Goal: Communication & Community: Share content

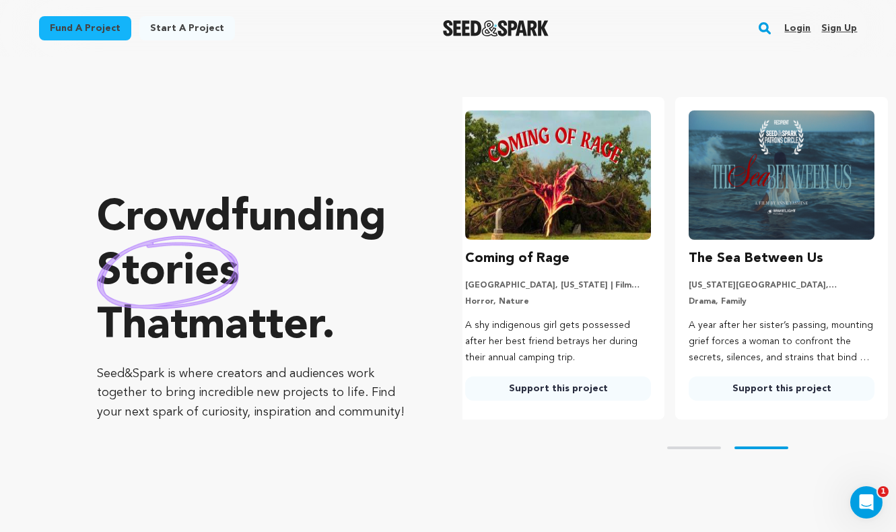
click at [801, 26] on link "Login" at bounding box center [797, 29] width 26 height 22
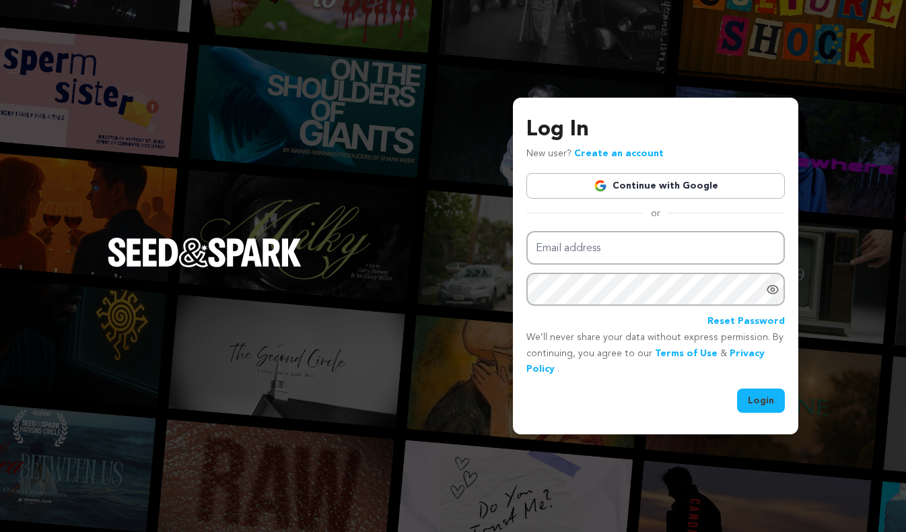
click at [666, 188] on link "Continue with Google" at bounding box center [656, 186] width 259 height 26
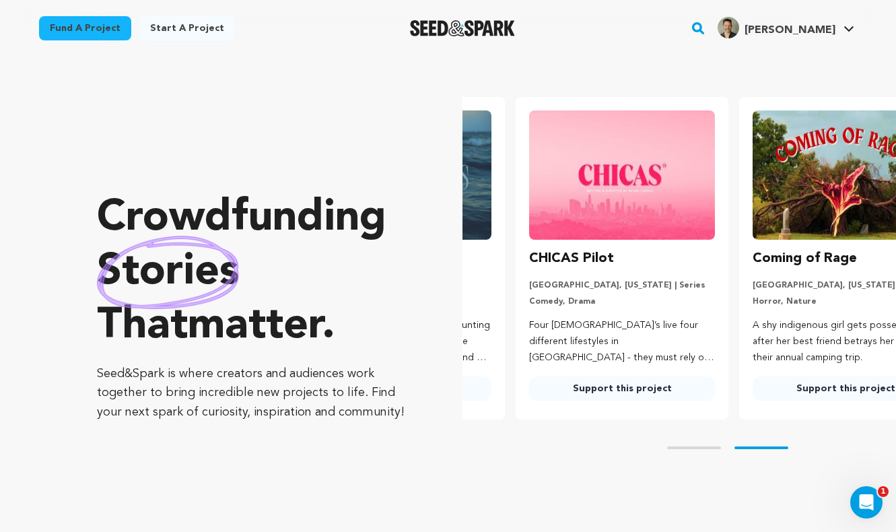
scroll to position [0, 234]
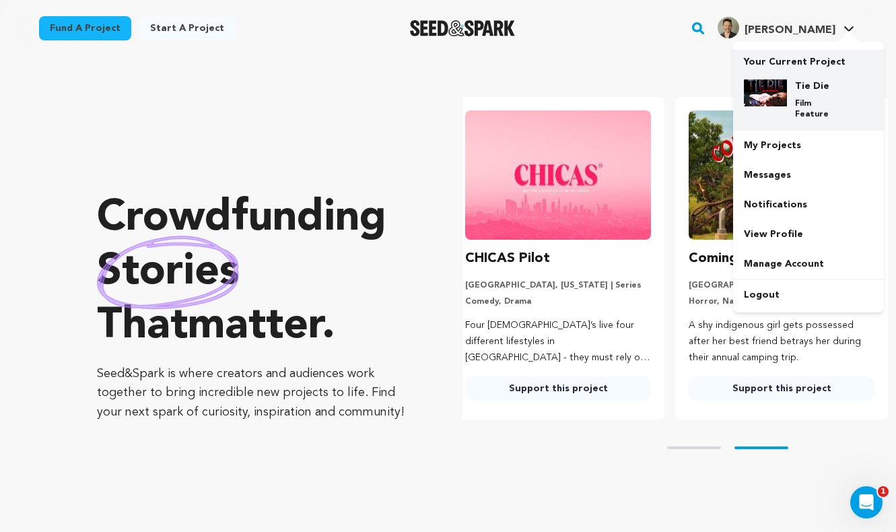
click at [794, 94] on div "Tie Die Film Feature" at bounding box center [819, 99] width 65 height 40
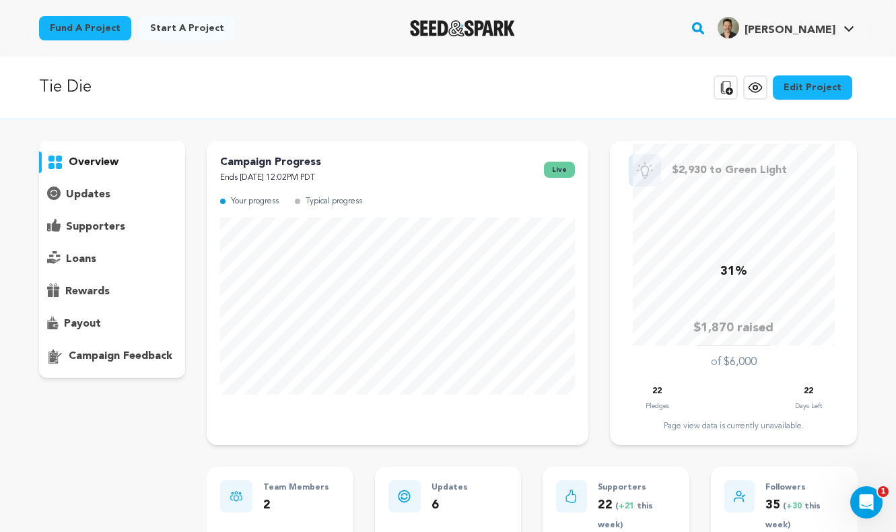
click at [95, 195] on p "updates" at bounding box center [88, 195] width 44 height 16
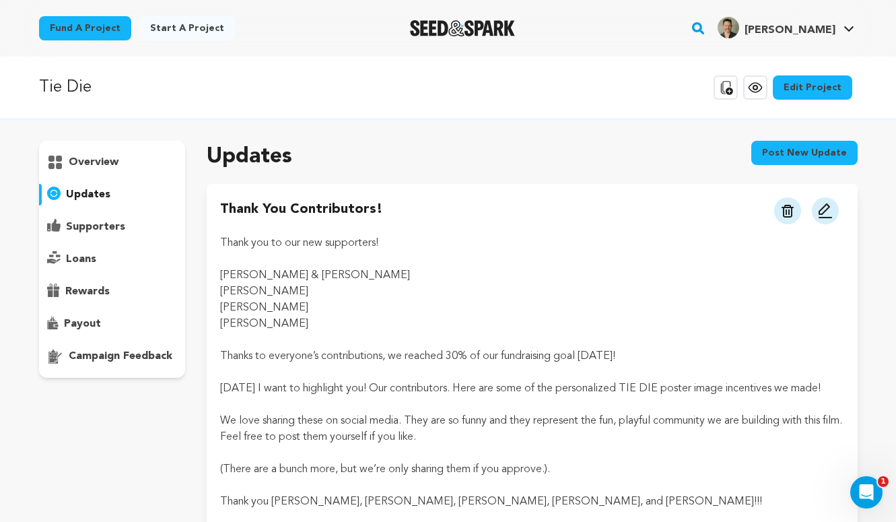
click at [773, 150] on button "Post new update" at bounding box center [804, 153] width 106 height 24
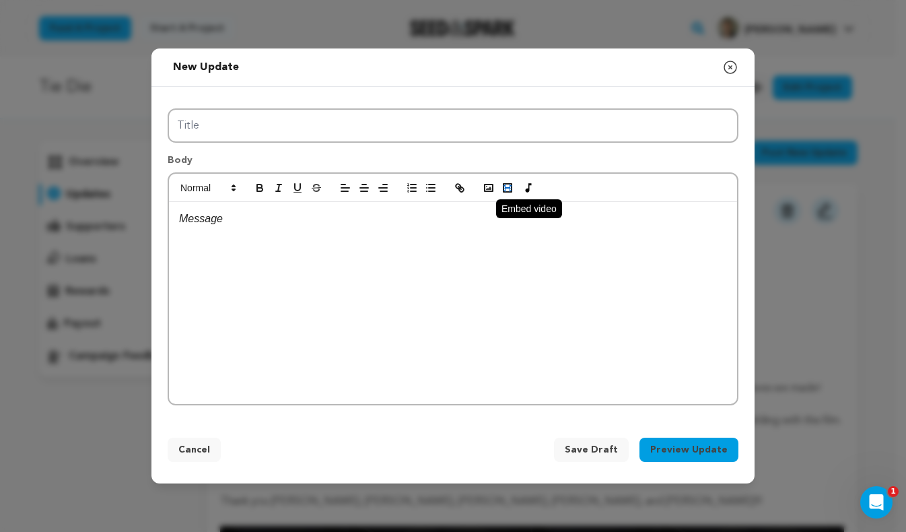
click at [508, 188] on rect "button" at bounding box center [507, 187] width 5 height 1
click at [483, 232] on div at bounding box center [453, 303] width 568 height 202
click at [446, 257] on div at bounding box center [453, 303] width 568 height 202
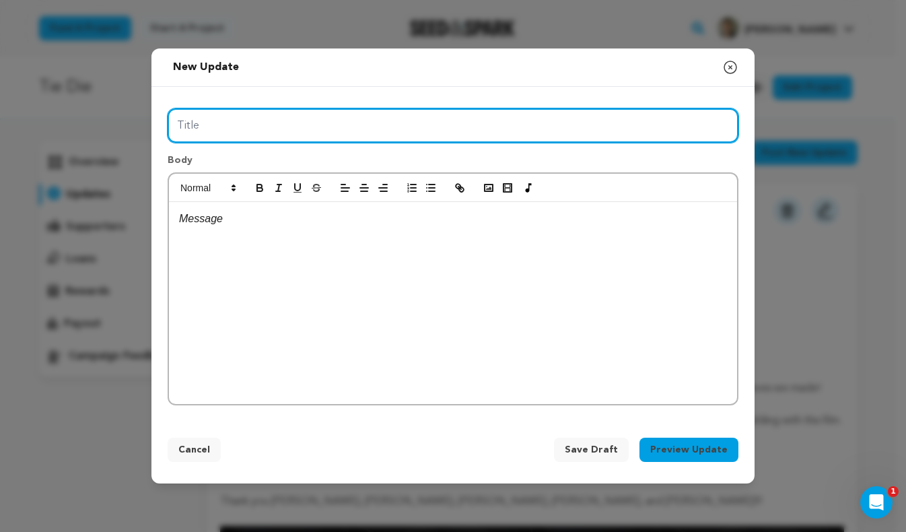
click at [306, 127] on input "Title" at bounding box center [453, 125] width 571 height 34
type input "Tie Test Shoot FAIL #1"
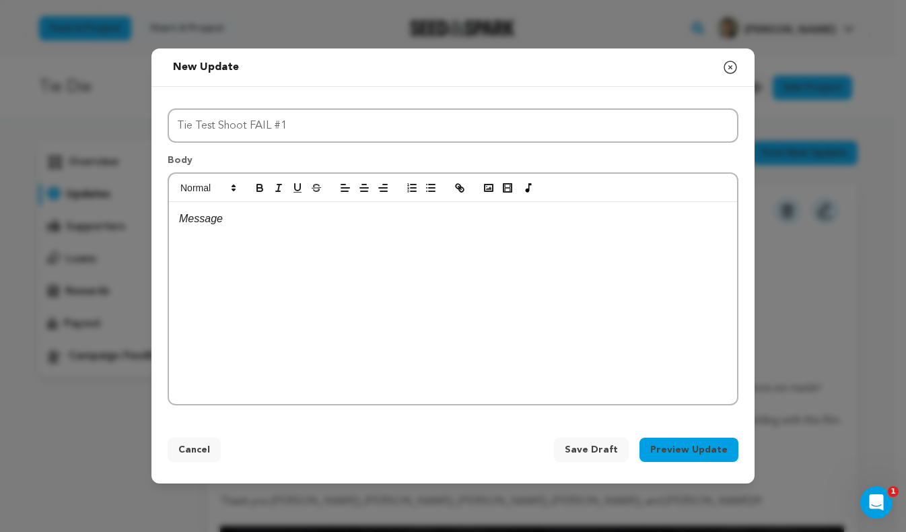
click at [257, 226] on p at bounding box center [453, 219] width 548 height 18
paste div
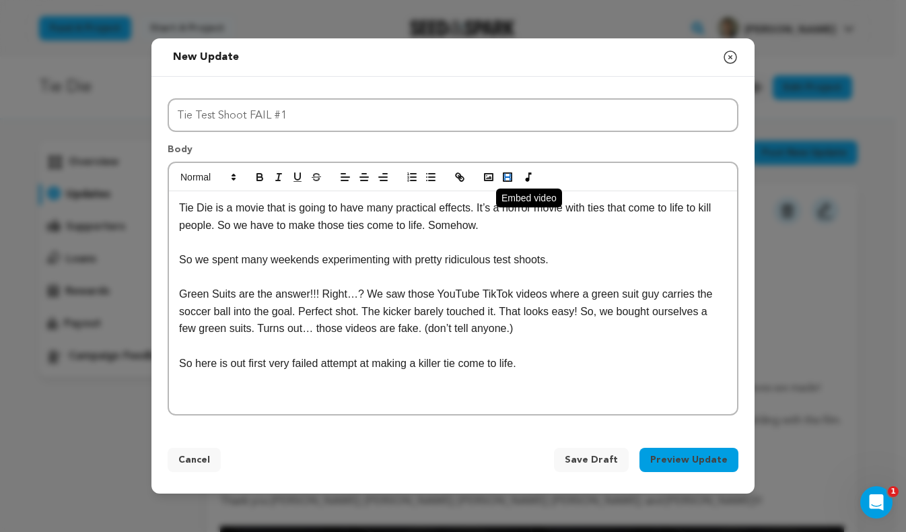
click at [506, 178] on rect "button" at bounding box center [507, 176] width 5 height 1
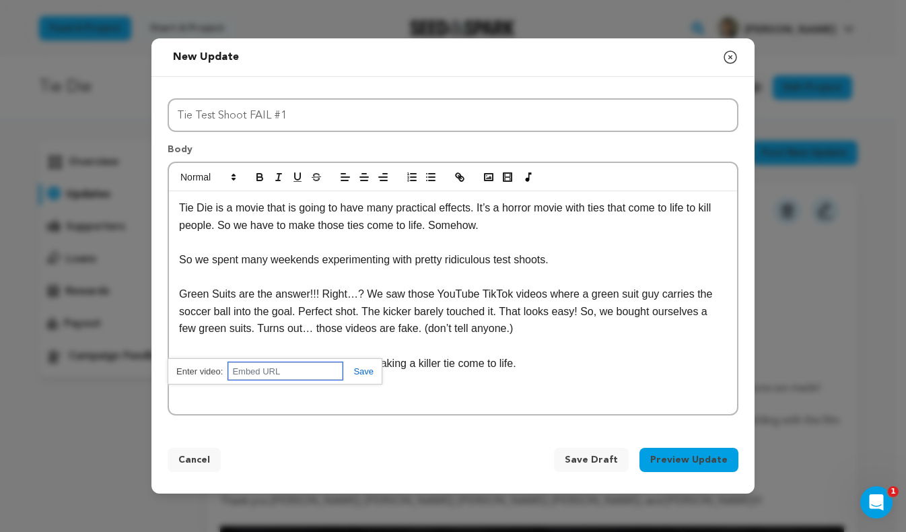
click at [279, 375] on input "text" at bounding box center [285, 371] width 114 height 18
paste input "https://youtu.be/MUNtTdkyVTY"
click at [374, 375] on div "https://youtu.be/MUNtTdkyVTY" at bounding box center [275, 371] width 215 height 26
click at [568, 380] on p at bounding box center [453, 381] width 548 height 18
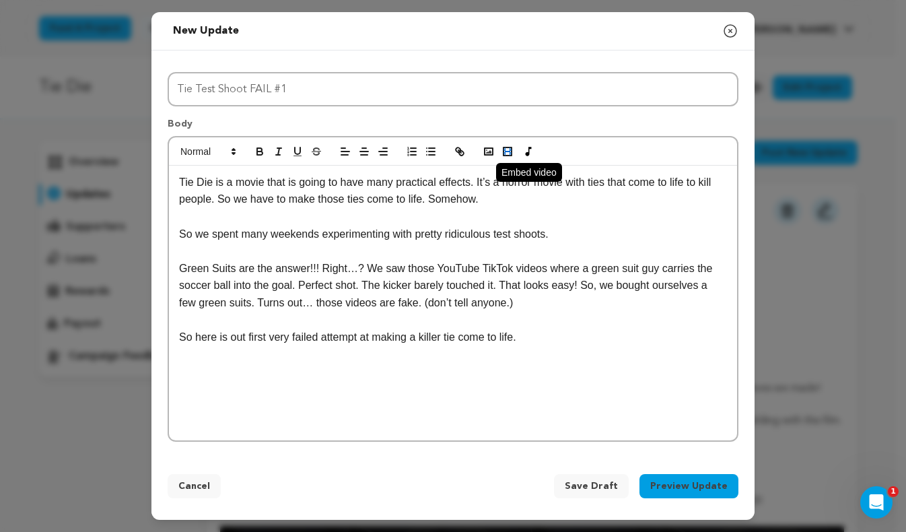
click at [506, 152] on icon "button" at bounding box center [508, 151] width 12 height 12
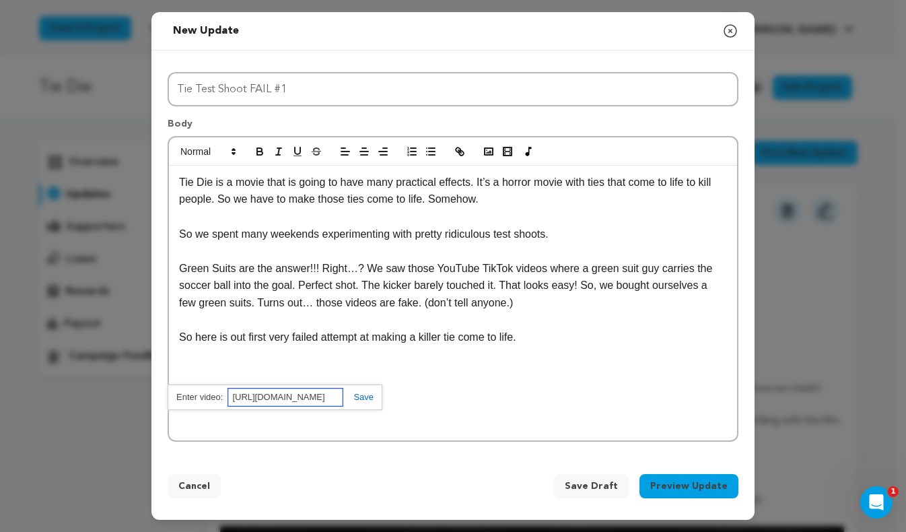
click at [314, 403] on input "https://youtu.be/MUNtTdkyVTY" at bounding box center [285, 397] width 114 height 18
click at [355, 397] on link at bounding box center [358, 397] width 31 height 10
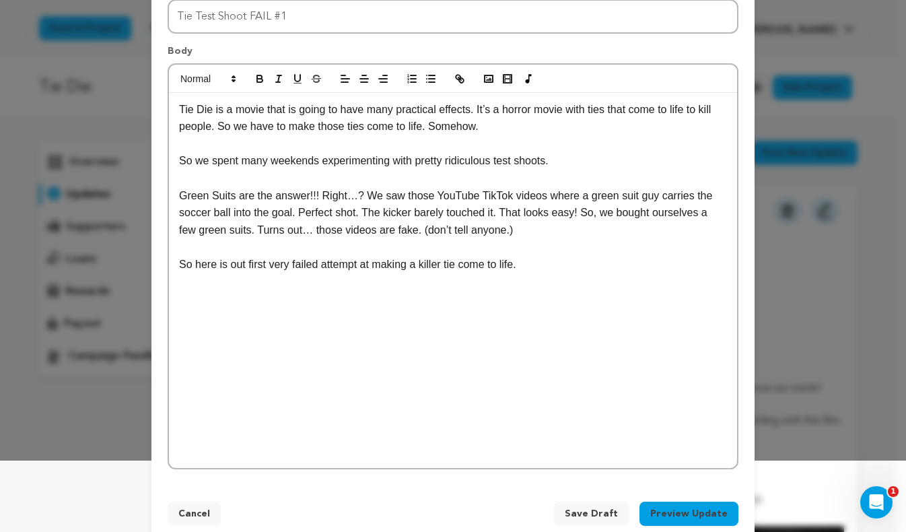
scroll to position [99, 0]
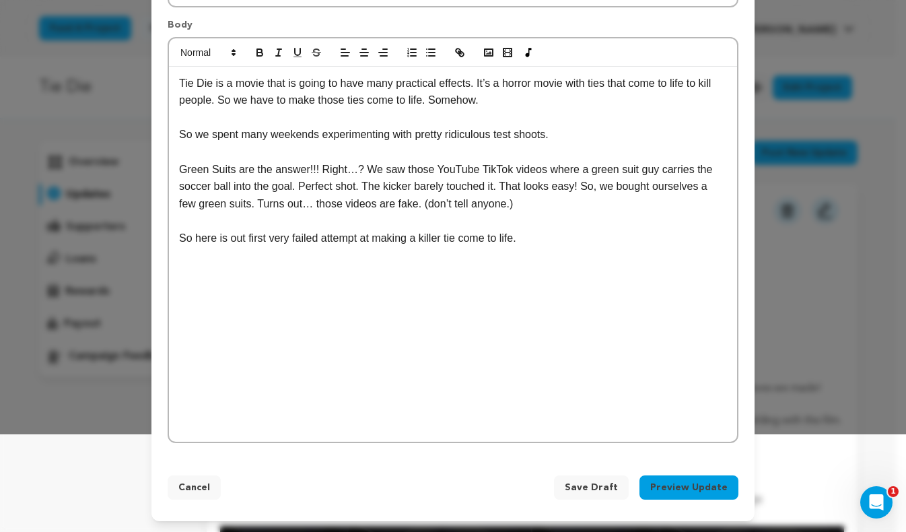
click at [294, 287] on p at bounding box center [453, 290] width 548 height 18
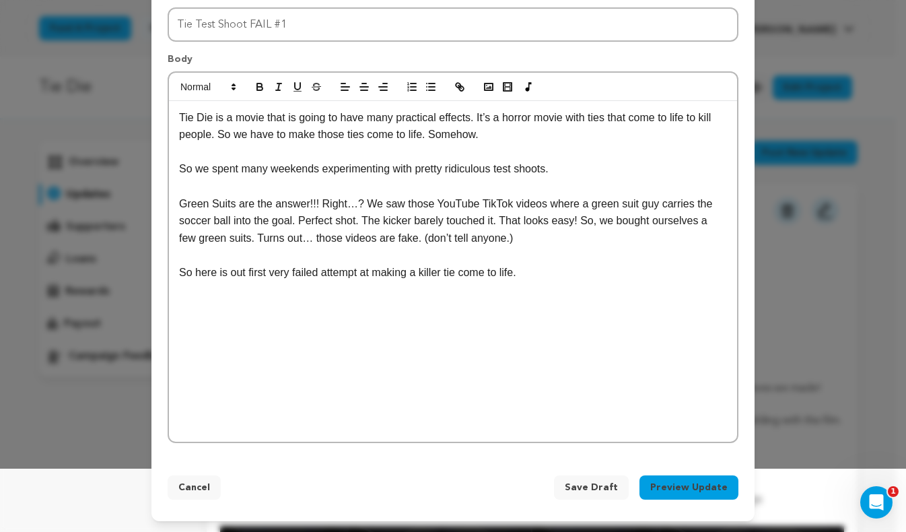
scroll to position [47, 0]
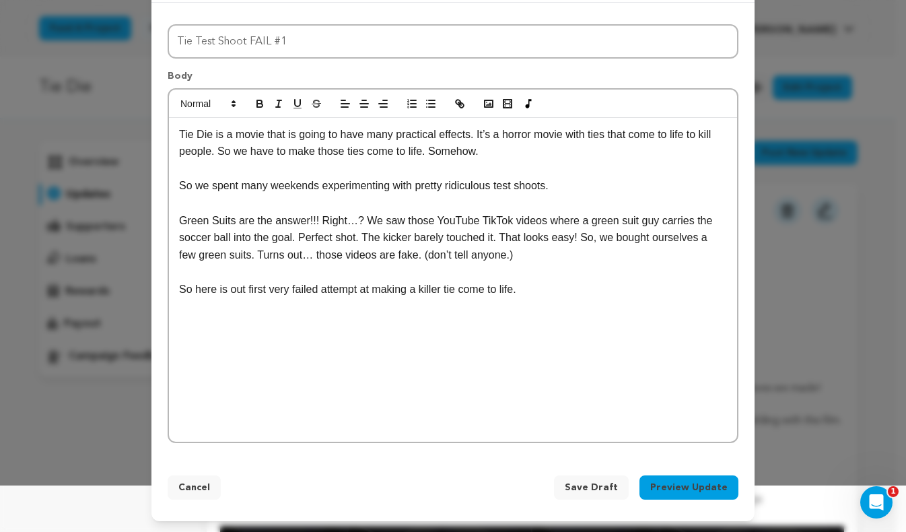
click at [405, 396] on div "Tie Die is a movie that is going to have many practical effects. It’s a horror …" at bounding box center [453, 280] width 568 height 324
click at [347, 428] on p at bounding box center [453, 425] width 548 height 18
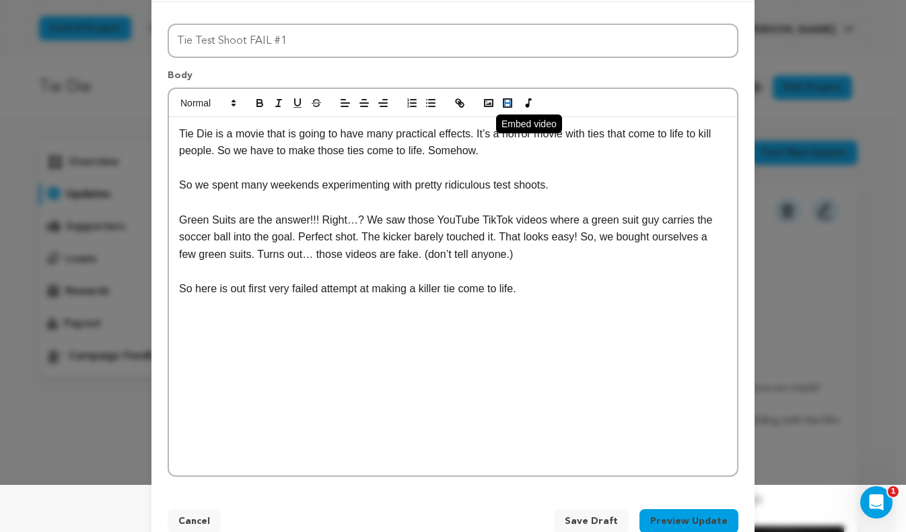
click at [505, 107] on rect "button" at bounding box center [508, 103] width 8 height 8
paste input "https://youtu.be/jMxSFpUQbBc"
click at [354, 436] on link at bounding box center [358, 432] width 31 height 10
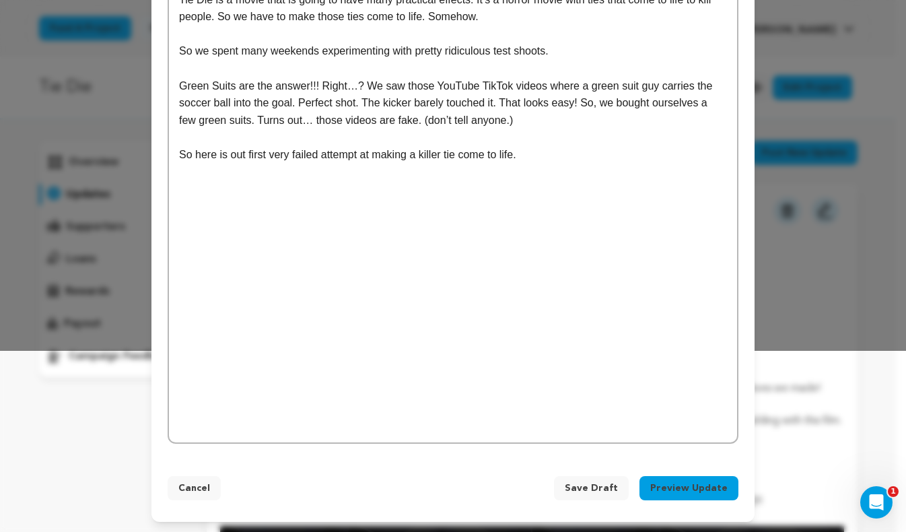
scroll to position [182, 0]
click at [551, 159] on p "So here is out first very failed attempt at making a killer tie come to life." at bounding box center [453, 154] width 548 height 18
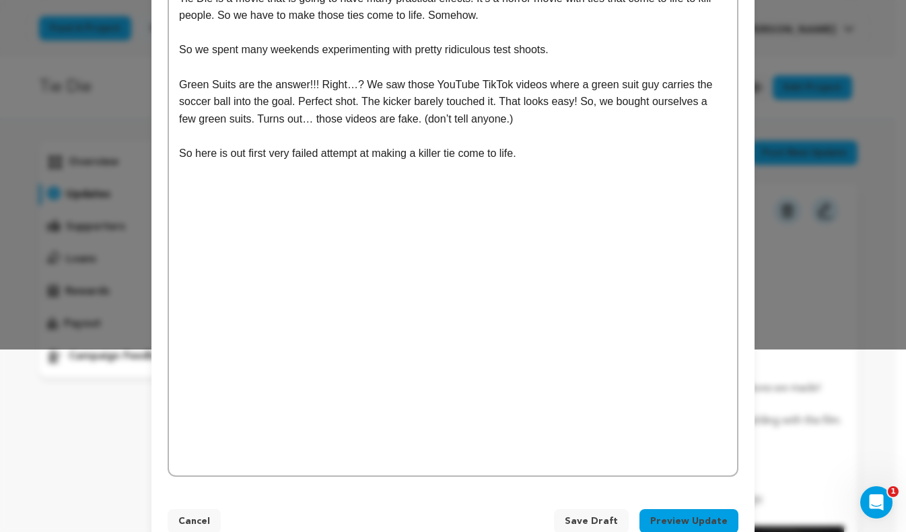
click at [545, 156] on p "So here is out first very failed attempt at making a killer tie come to life." at bounding box center [453, 154] width 548 height 18
click at [368, 188] on p at bounding box center [453, 188] width 548 height 18
click at [524, 136] on p at bounding box center [453, 136] width 548 height 18
click at [553, 161] on p "So here is out first very failed attempt at making a killer tie come to life." at bounding box center [453, 154] width 548 height 18
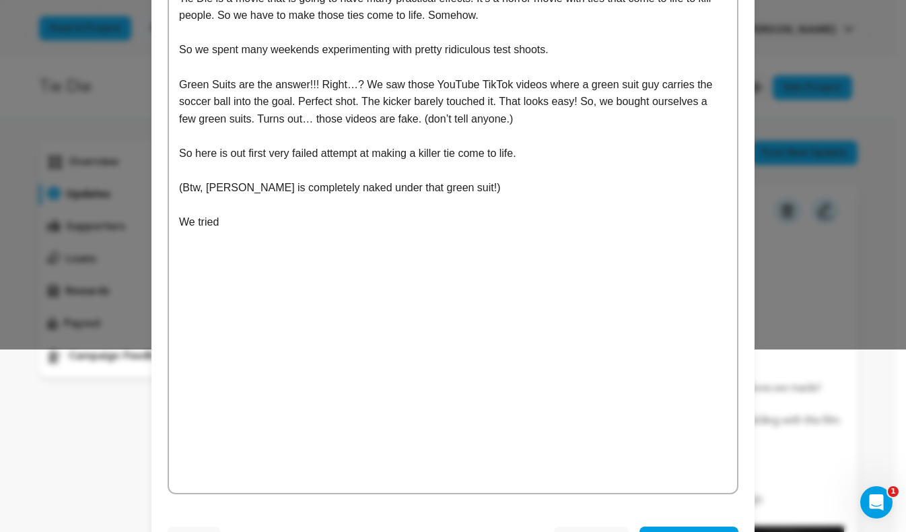
click at [234, 221] on p "We tried" at bounding box center [453, 222] width 548 height 18
drag, startPoint x: 234, startPoint y: 221, endPoint x: 168, endPoint y: 221, distance: 66.7
click at [169, 221] on div "Tie Die is a movie that is going to have many practical effects. It’s a horror …" at bounding box center [453, 237] width 568 height 511
click at [195, 335] on p at bounding box center [453, 341] width 548 height 18
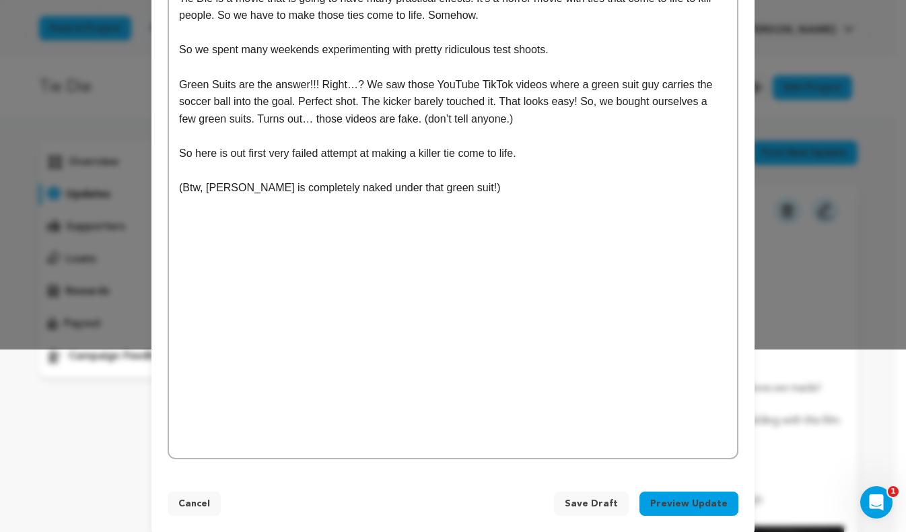
click at [410, 428] on div "Tie Die is a movie that is going to have many practical effects. It’s a horror …" at bounding box center [453, 220] width 568 height 477
click at [396, 451] on div "Tie Die is a movie that is going to have many practical effects. It’s a horror …" at bounding box center [453, 220] width 568 height 477
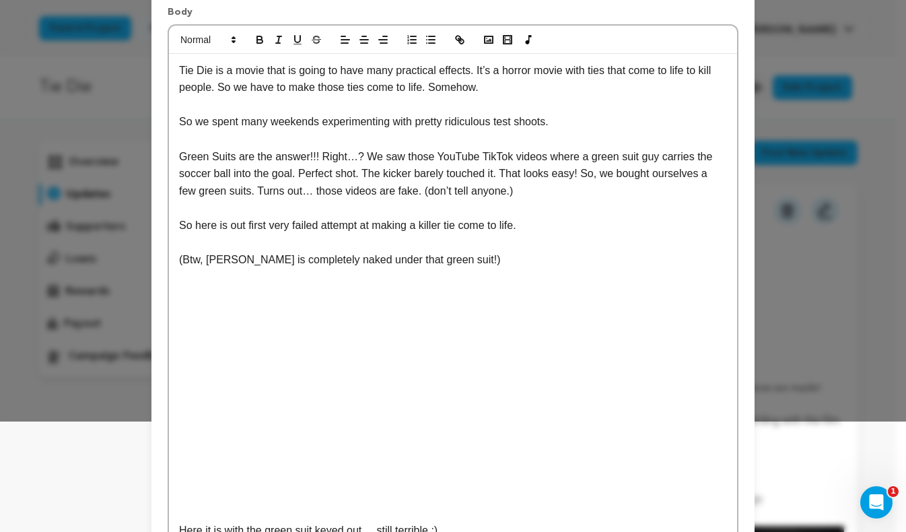
scroll to position [217, 0]
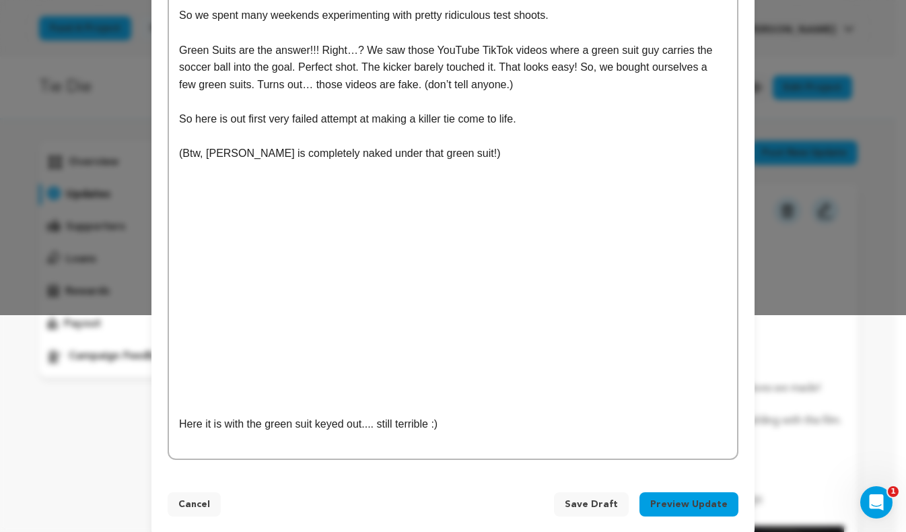
click at [300, 162] on p "(Btw, [PERSON_NAME] is completely naked under that green suit!)" at bounding box center [453, 154] width 548 height 18
click at [304, 171] on p at bounding box center [453, 171] width 548 height 18
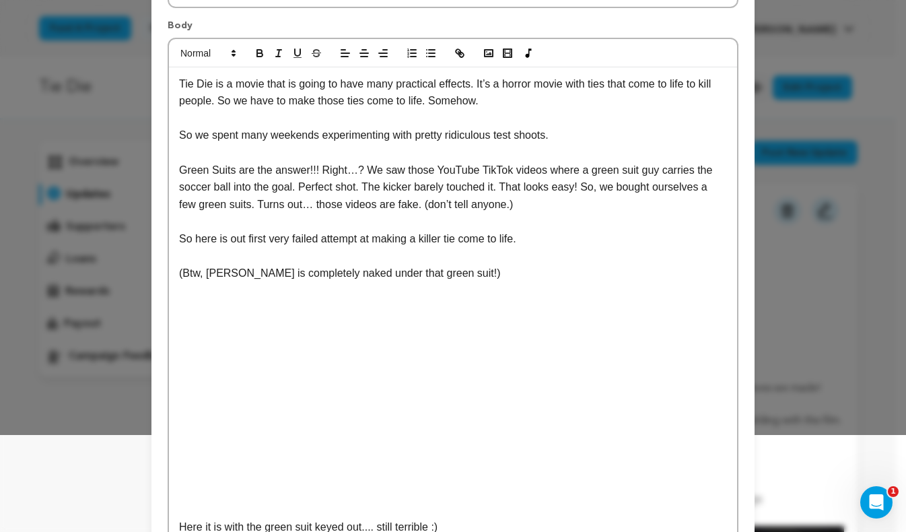
scroll to position [0, 0]
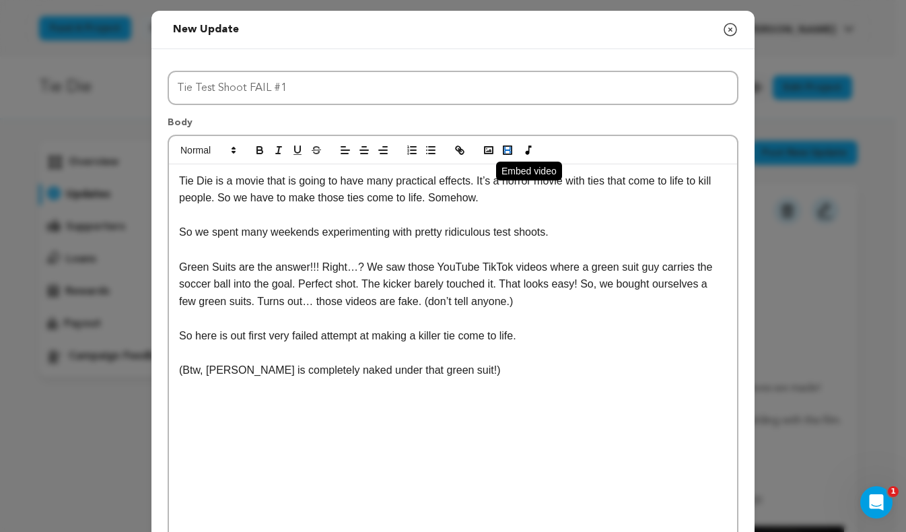
click at [505, 150] on rect "button" at bounding box center [507, 149] width 5 height 1
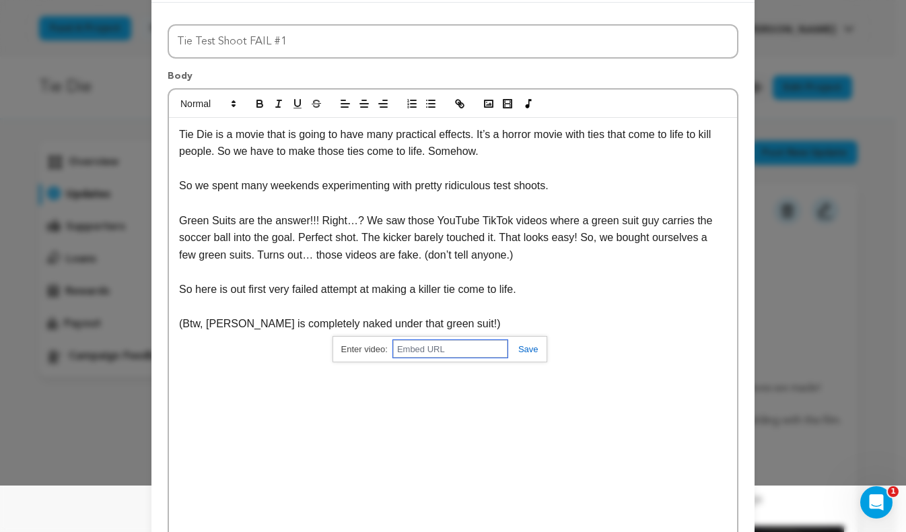
scroll to position [217, 0]
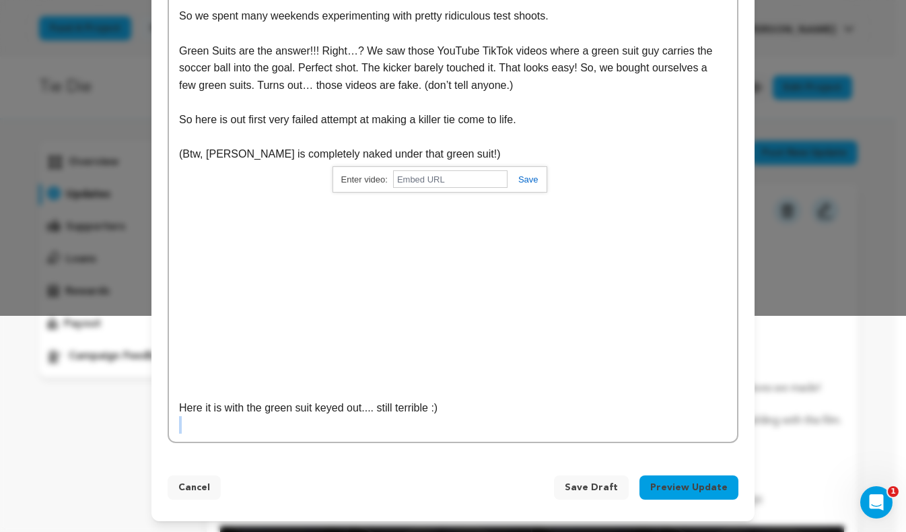
drag, startPoint x: 348, startPoint y: 182, endPoint x: 388, endPoint y: 414, distance: 235.7
click at [359, 434] on div "Tie Die is a movie that is going to have many practical effects. It’s a horror …" at bounding box center [453, 195] width 568 height 494
drag, startPoint x: 597, startPoint y: 197, endPoint x: 574, endPoint y: 226, distance: 36.9
click at [597, 197] on div "Tie Die is a movie that is going to have many practical effects. It’s a horror …" at bounding box center [453, 195] width 568 height 494
click at [466, 428] on p at bounding box center [453, 425] width 548 height 18
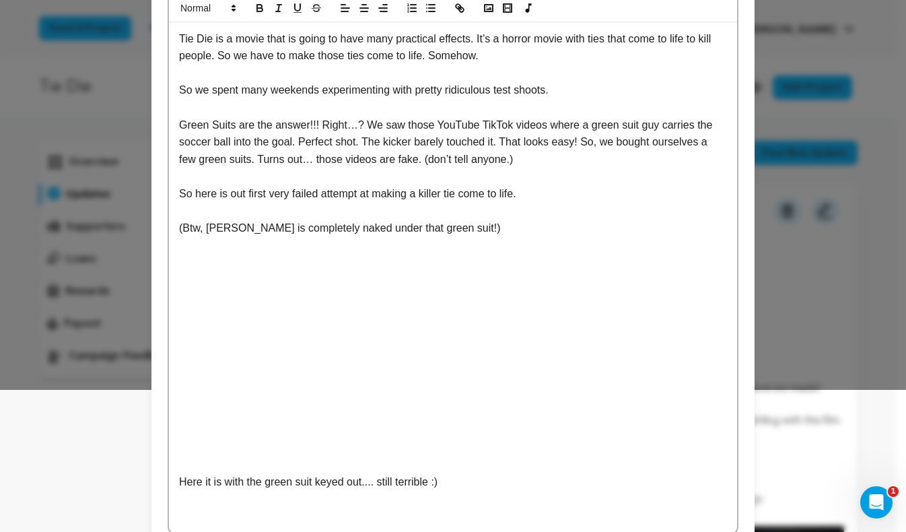
scroll to position [0, 0]
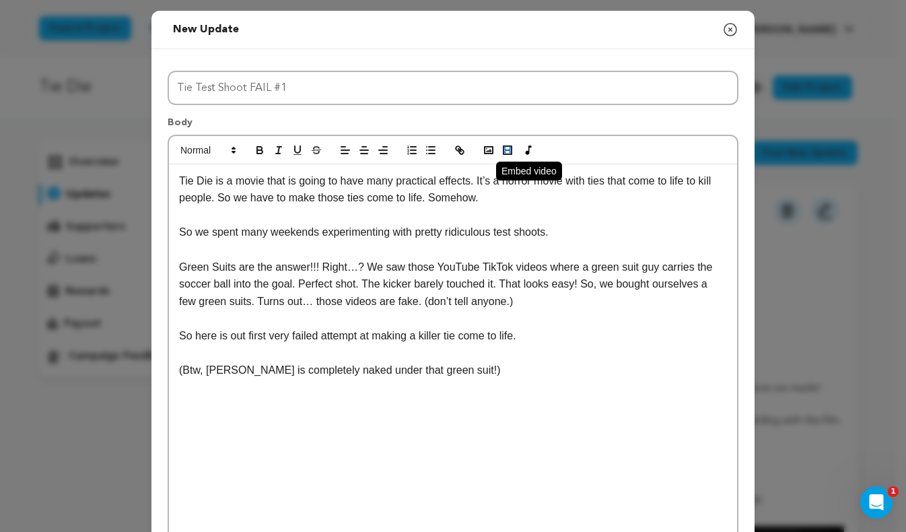
click at [506, 151] on icon "button" at bounding box center [508, 150] width 12 height 12
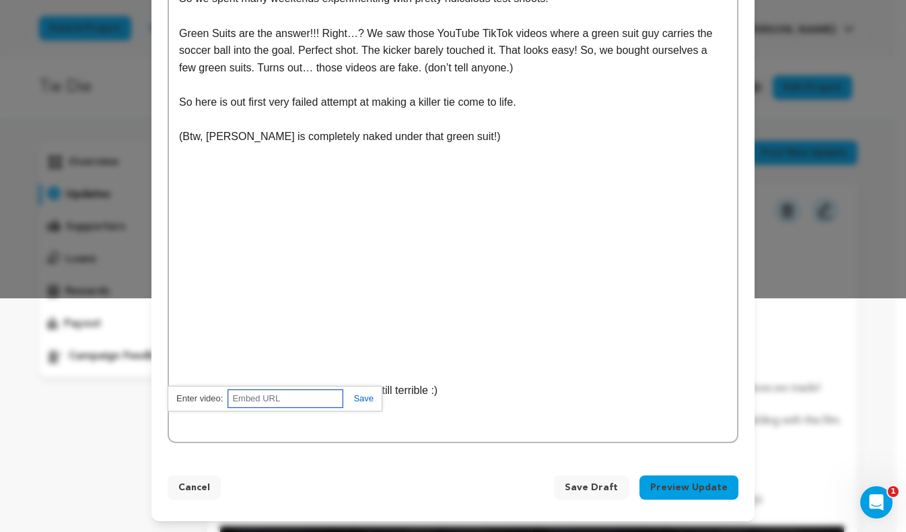
paste input "https://youtu.be/GDVddtkDkJE"
type input "https://youtu.be/GDVddtkDkJE"
click at [353, 400] on link at bounding box center [358, 398] width 31 height 10
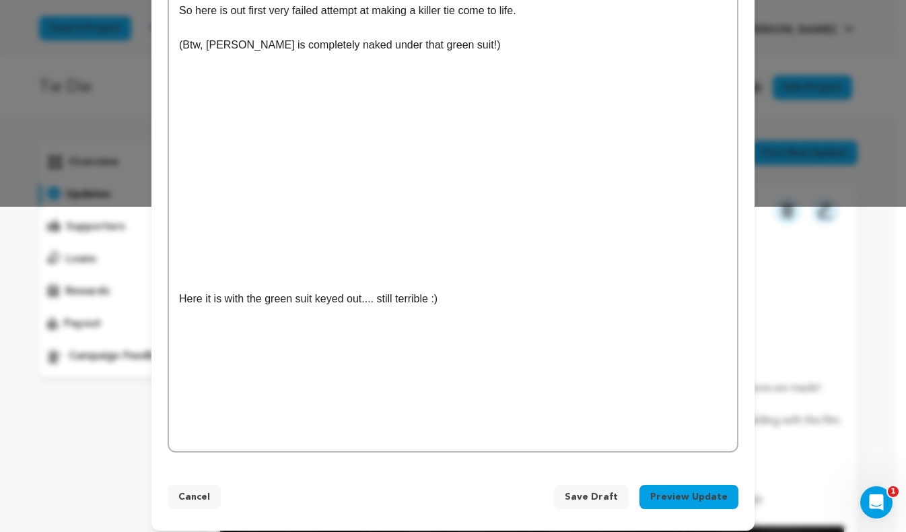
scroll to position [335, 0]
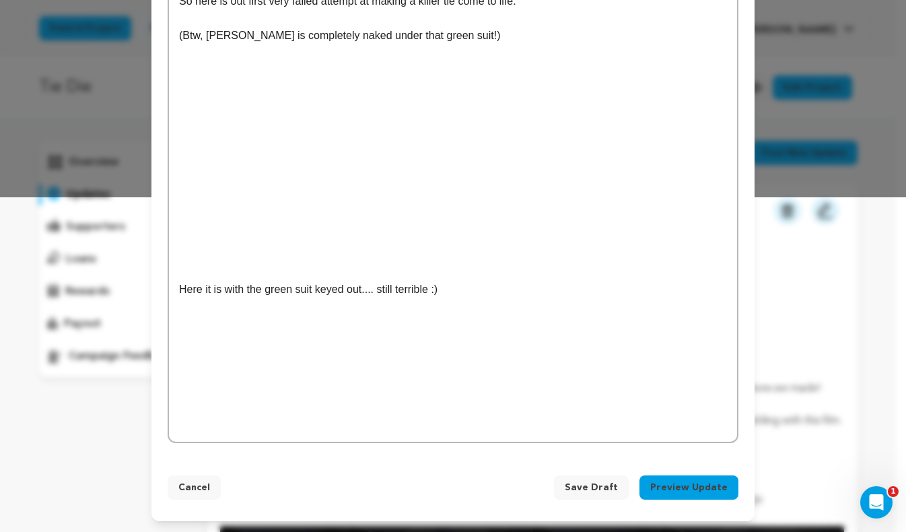
click at [384, 302] on p at bounding box center [453, 307] width 548 height 18
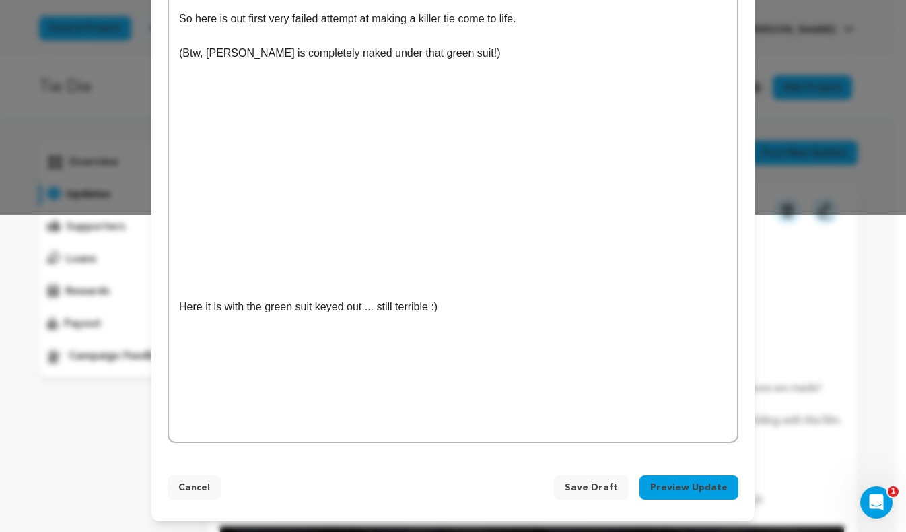
scroll to position [318, 0]
click at [446, 406] on div "Tie Die is a movie that is going to have many practical effects. It’s a horror …" at bounding box center [453, 144] width 568 height 595
click at [387, 436] on div "Tie Die is a movie that is going to have many practical effects. It’s a horror …" at bounding box center [453, 144] width 568 height 595
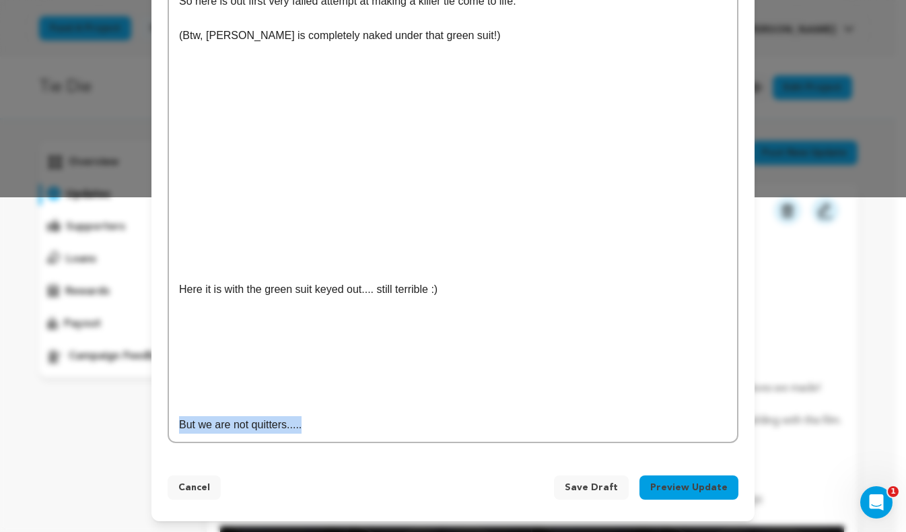
drag, startPoint x: 329, startPoint y: 430, endPoint x: 147, endPoint y: 432, distance: 181.1
click at [151, 432] on div "Title Tie Test Shoot FAIL #1 Body Tie Die is a movie that is going to have many…" at bounding box center [452, 87] width 603 height 745
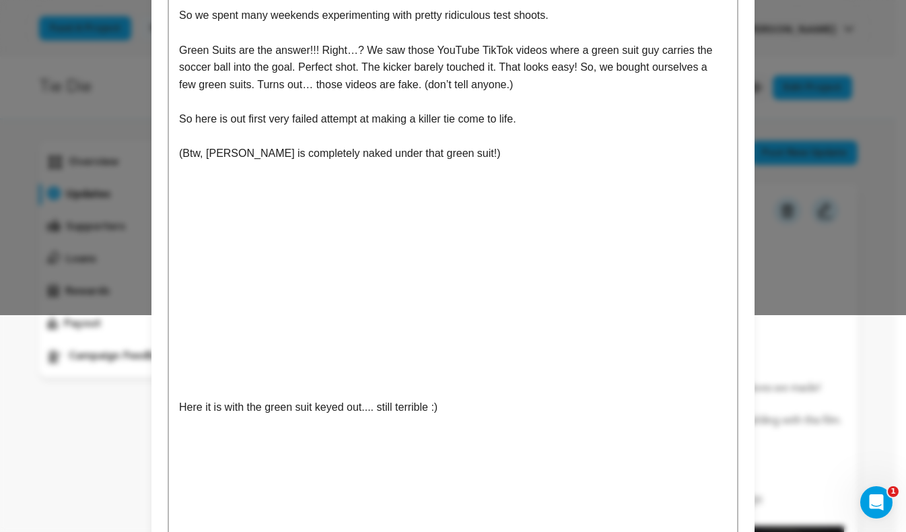
scroll to position [318, 0]
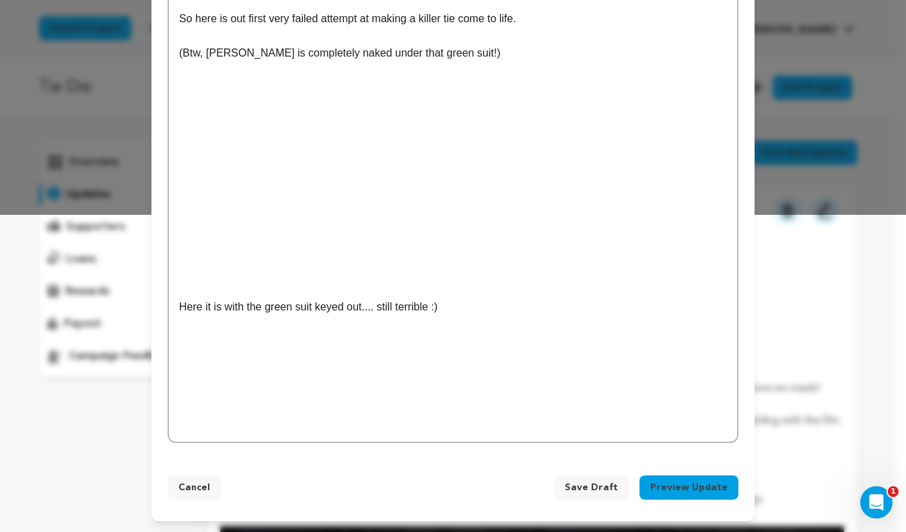
click at [460, 409] on div "Tie Die is a movie that is going to have many practical effects. It’s a horror …" at bounding box center [453, 144] width 568 height 595
click at [450, 424] on p at bounding box center [453, 425] width 548 height 18
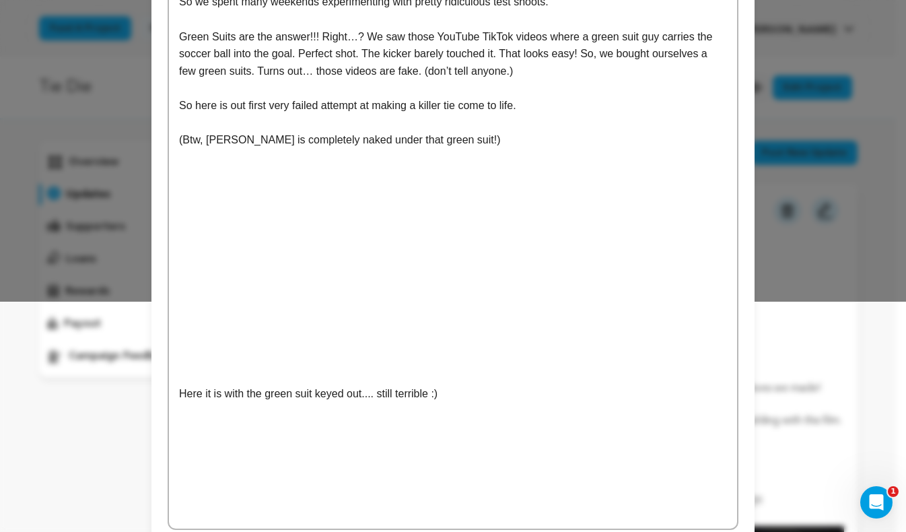
scroll to position [238, 0]
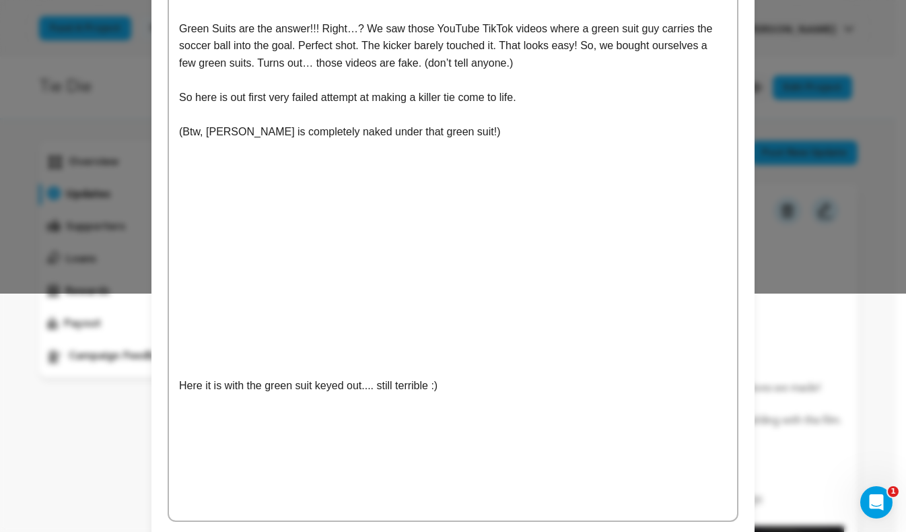
click at [485, 195] on div "Tie Die is a movie that is going to have many practical effects. It’s a horror …" at bounding box center [453, 223] width 568 height 595
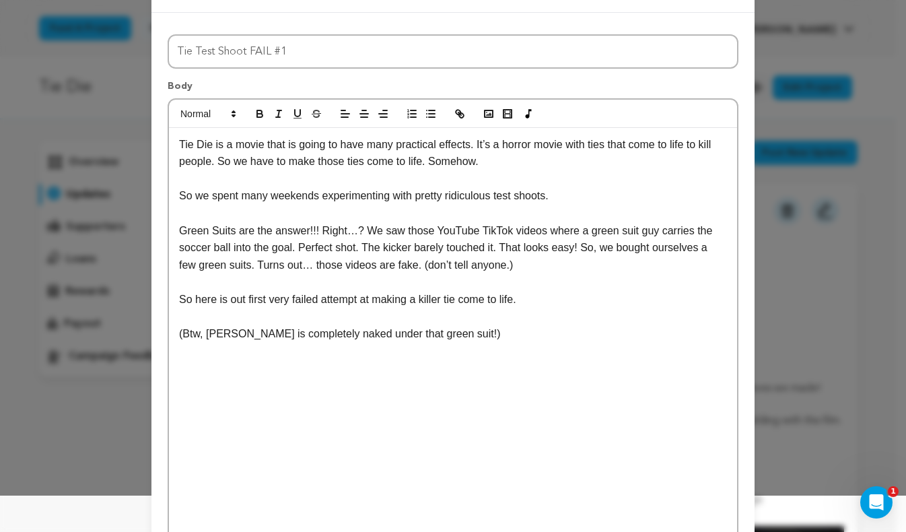
scroll to position [318, 0]
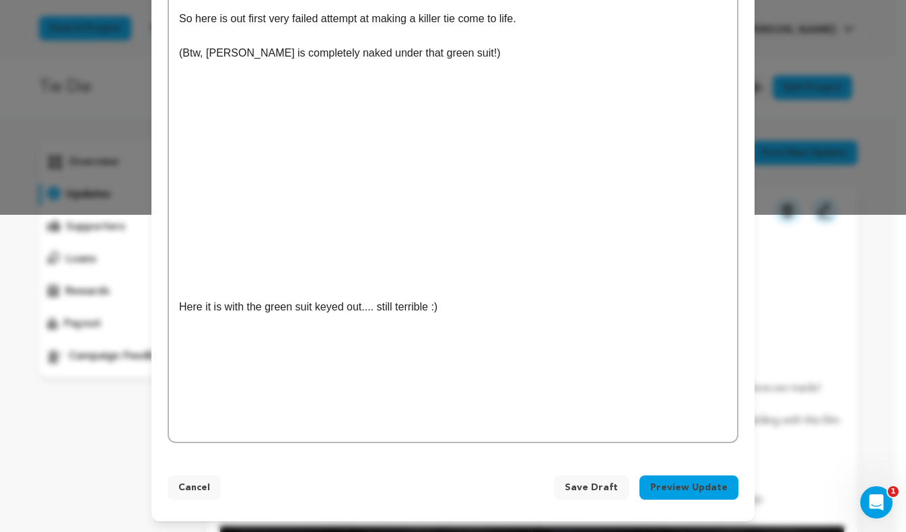
click at [436, 390] on div "Tie Die is a movie that is going to have many practical effects. It’s a horror …" at bounding box center [453, 144] width 568 height 595
click at [685, 494] on button "Preview Update" at bounding box center [689, 487] width 99 height 24
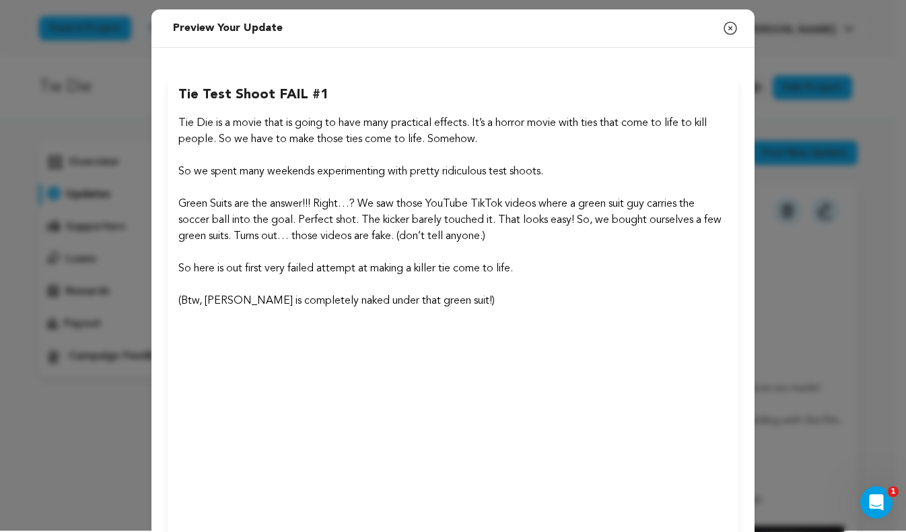
scroll to position [0, 0]
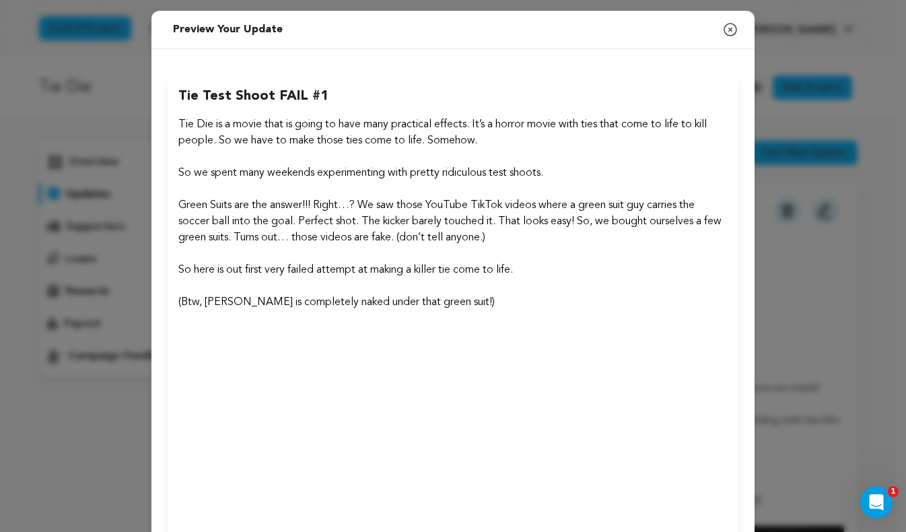
click at [316, 208] on p "Green Suits are the answer!!! Right…? We saw those YouTube TikTok videos where …" at bounding box center [452, 221] width 549 height 48
click at [316, 204] on p "Green Suits are the answer!!! Right…? We saw those YouTube TikTok videos where …" at bounding box center [452, 221] width 549 height 48
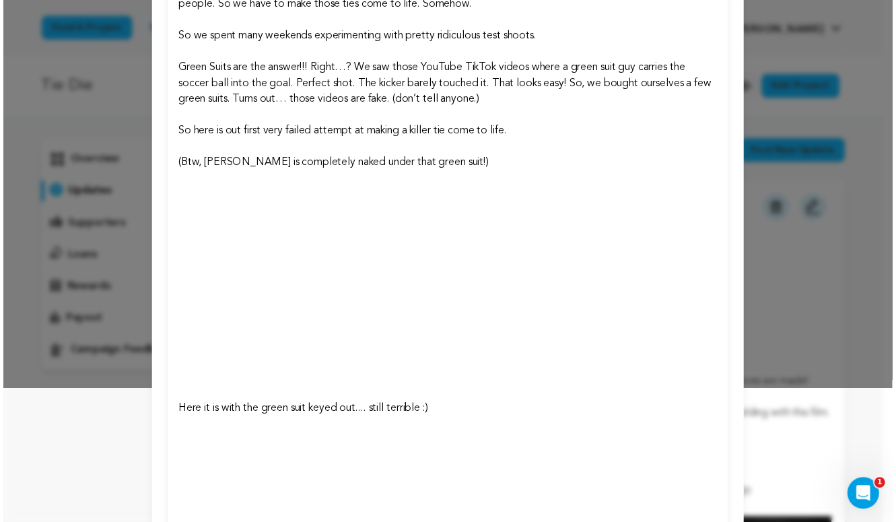
scroll to position [246, 0]
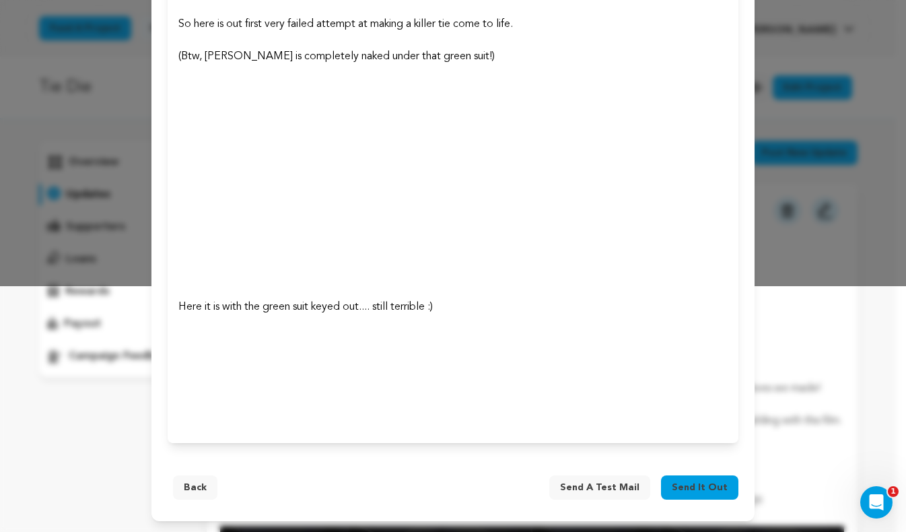
click at [709, 487] on span "Send it out" at bounding box center [700, 487] width 56 height 13
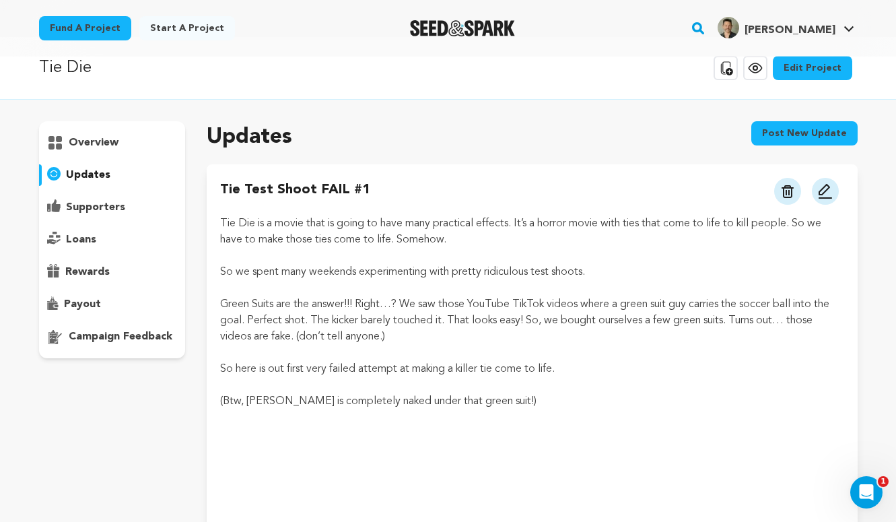
scroll to position [22, 0]
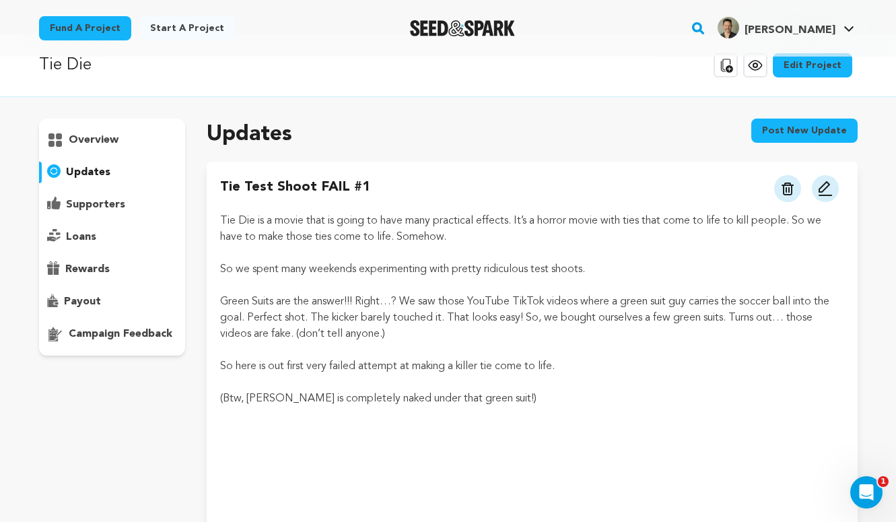
click at [342, 300] on p "Green Suits are the answer!!! Right…? We saw those YouTube TikTok videos where …" at bounding box center [531, 318] width 623 height 48
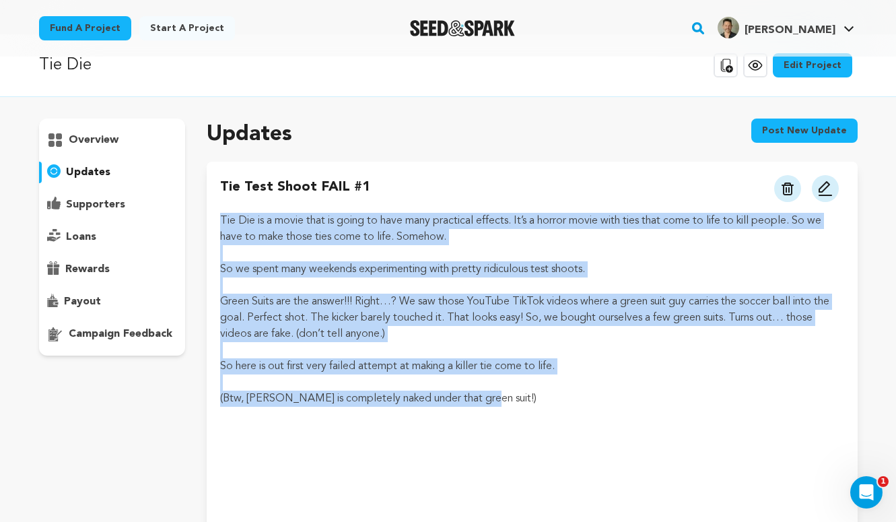
drag, startPoint x: 223, startPoint y: 218, endPoint x: 479, endPoint y: 393, distance: 310.6
click at [479, 393] on div "Tie Die is a movie that is going to have many practical effects. It’s a horror …" at bounding box center [531, 494] width 623 height 562
copy div "Tie Die is a movie that is going to have many practical effects. It’s a horror …"
click at [541, 300] on p "Green Suits are the answer!!! Right…? We saw those YouTube TikTok videos where …" at bounding box center [531, 318] width 623 height 48
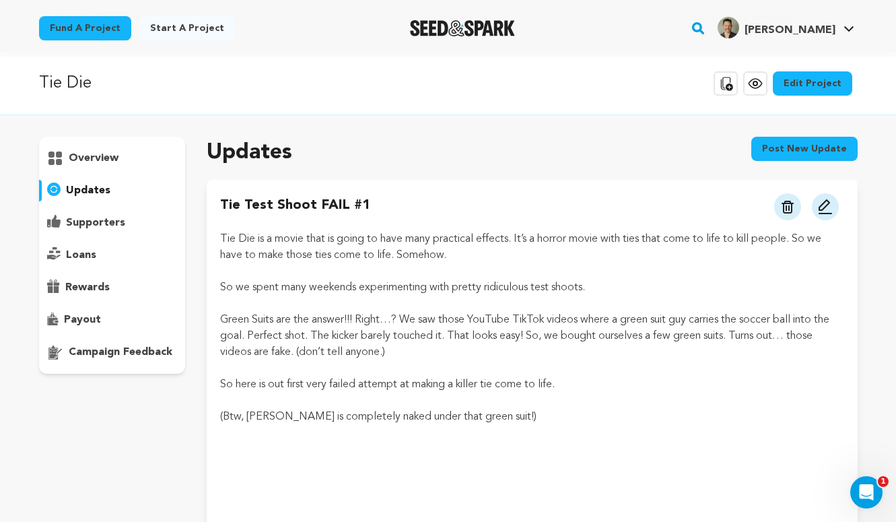
scroll to position [0, 0]
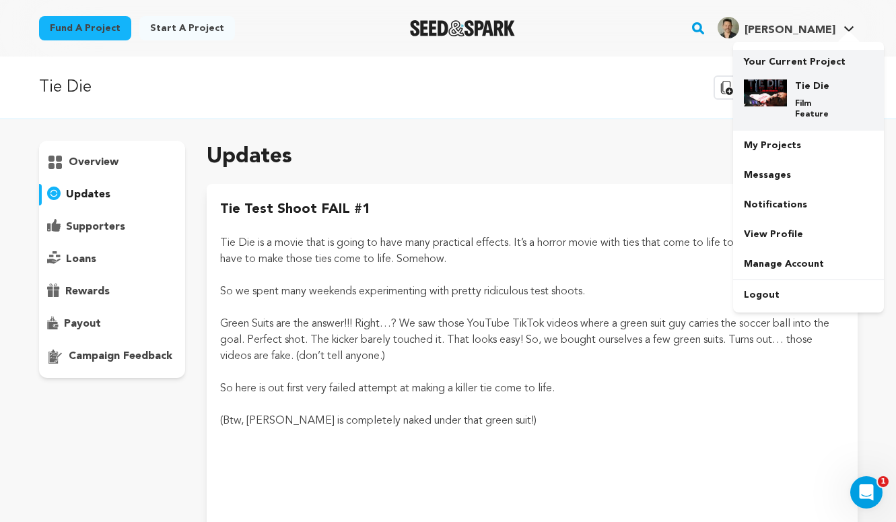
click at [814, 90] on h4 "Tie Die" at bounding box center [819, 85] width 48 height 13
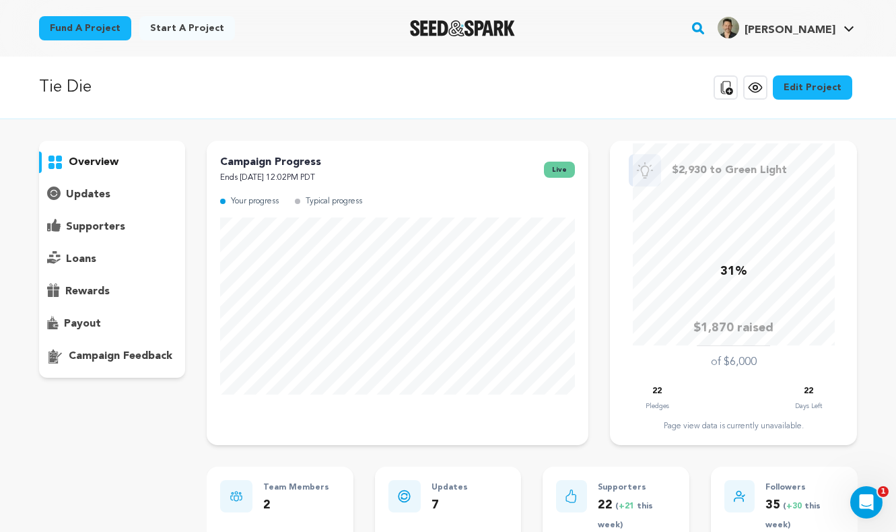
click at [761, 94] on icon at bounding box center [755, 87] width 16 height 16
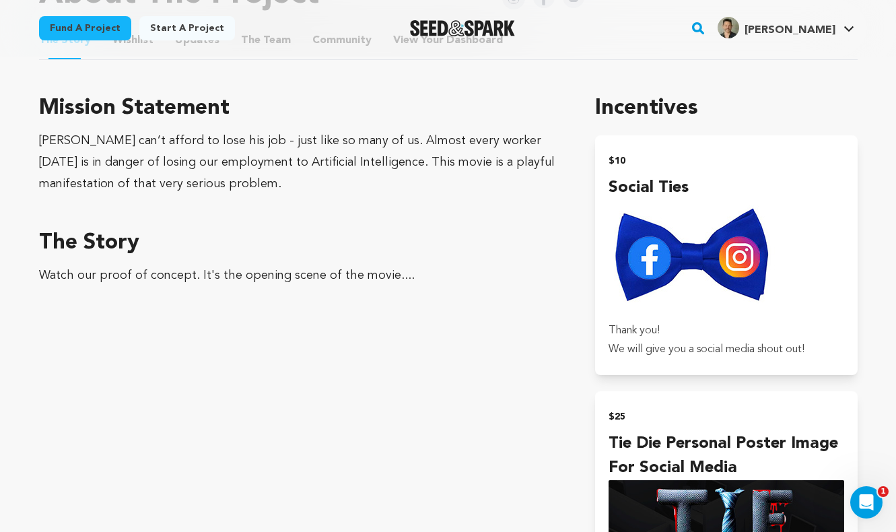
scroll to position [450, 0]
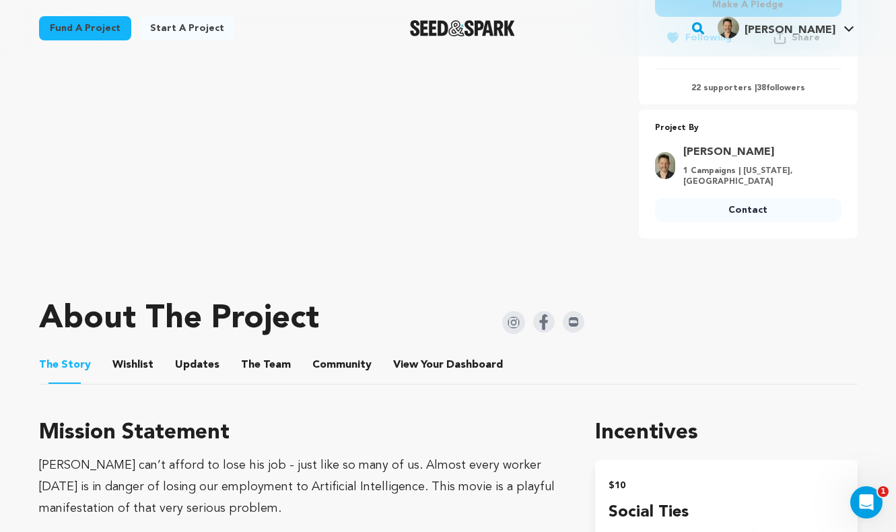
click at [193, 366] on button "Updates" at bounding box center [197, 367] width 32 height 32
